Goal: Find contact information: Find contact information

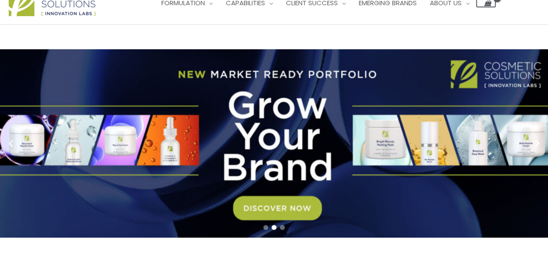
scroll to position [28, 0]
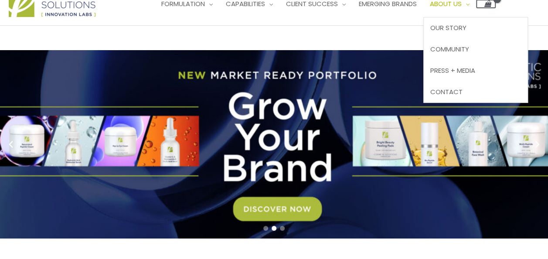
click at [430, 8] on span "About Us" at bounding box center [446, 3] width 32 height 9
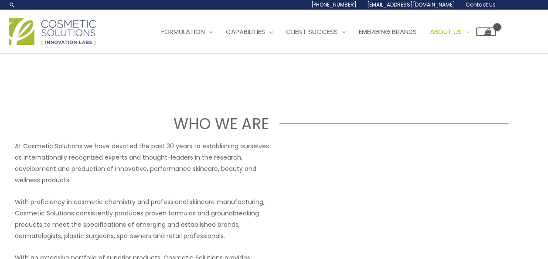
click at [0, 0] on span "Contact Us" at bounding box center [0, 0] width 0 height 0
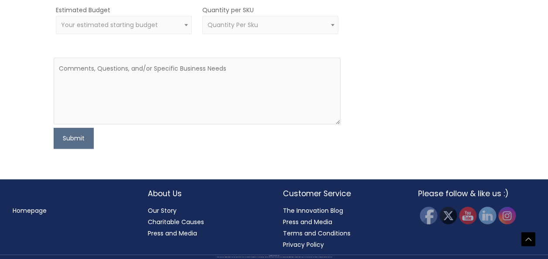
scroll to position [665, 0]
